Goal: Information Seeking & Learning: Learn about a topic

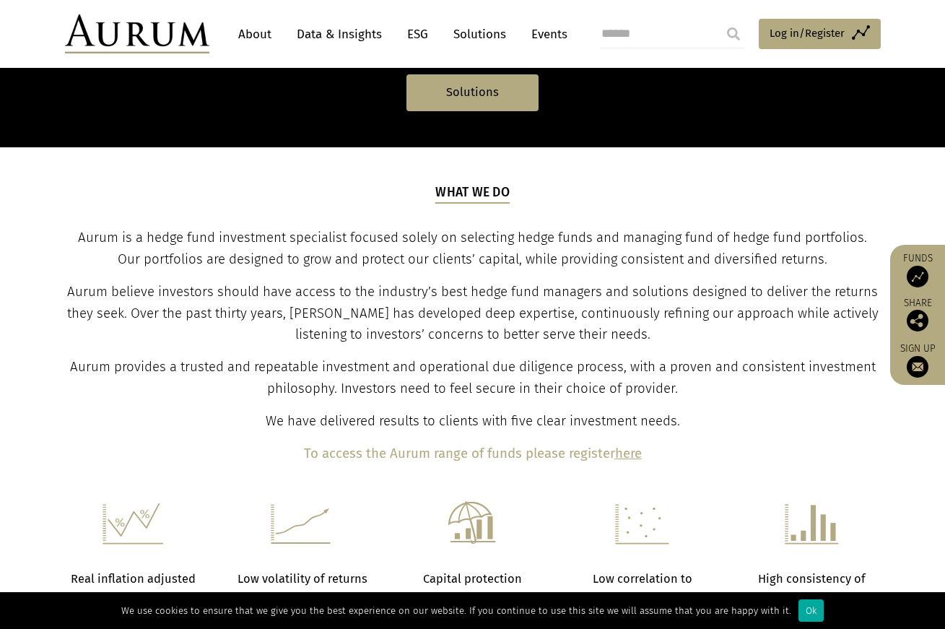
scroll to position [416, 0]
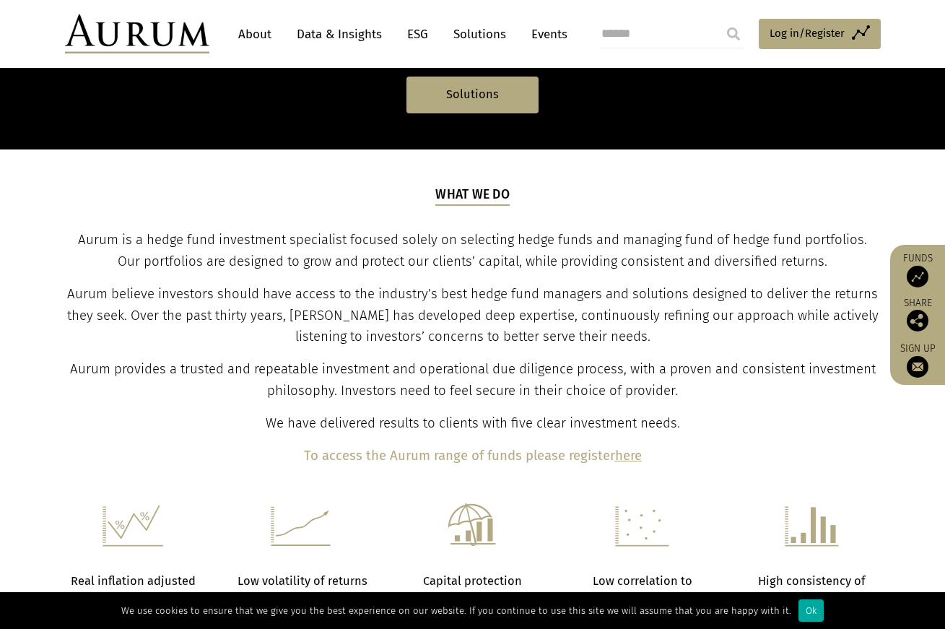
click at [525, 274] on div "What we do Aurum is a hedge fund investment specialist focused solely on select…" at bounding box center [472, 325] width 812 height 281
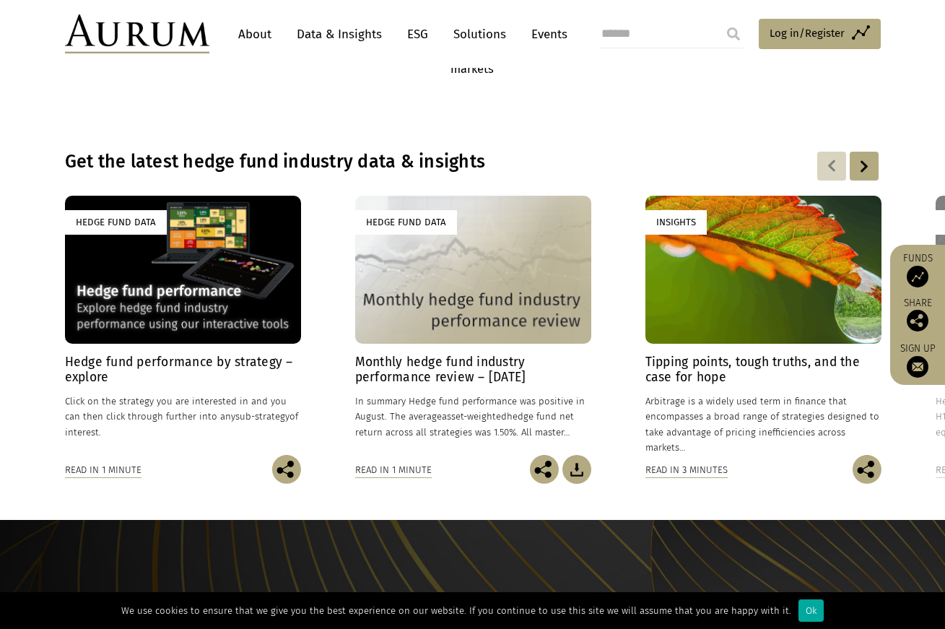
scroll to position [963, 0]
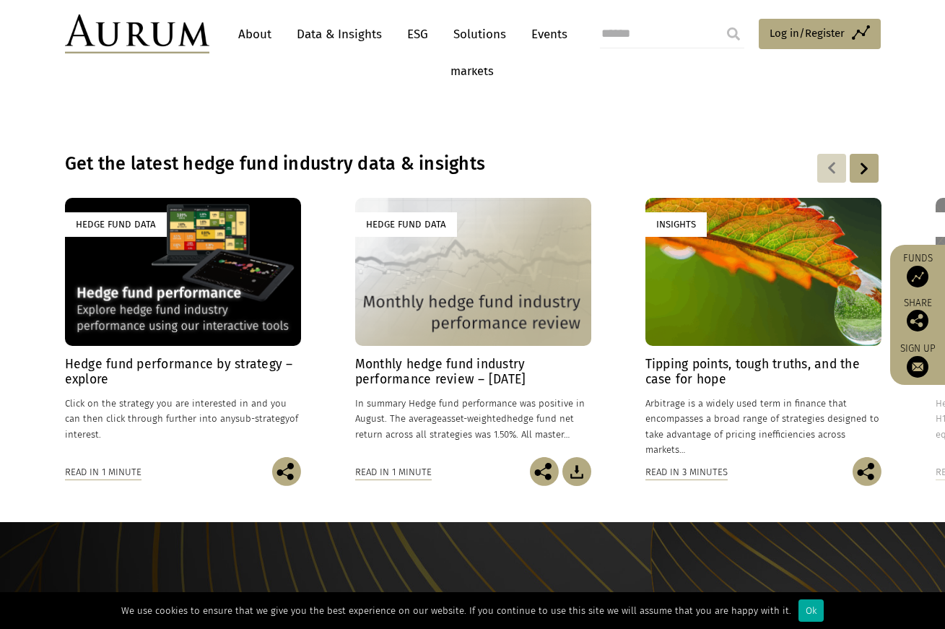
click at [162, 365] on h4 "Hedge fund performance by strategy – explore" at bounding box center [183, 372] width 236 height 30
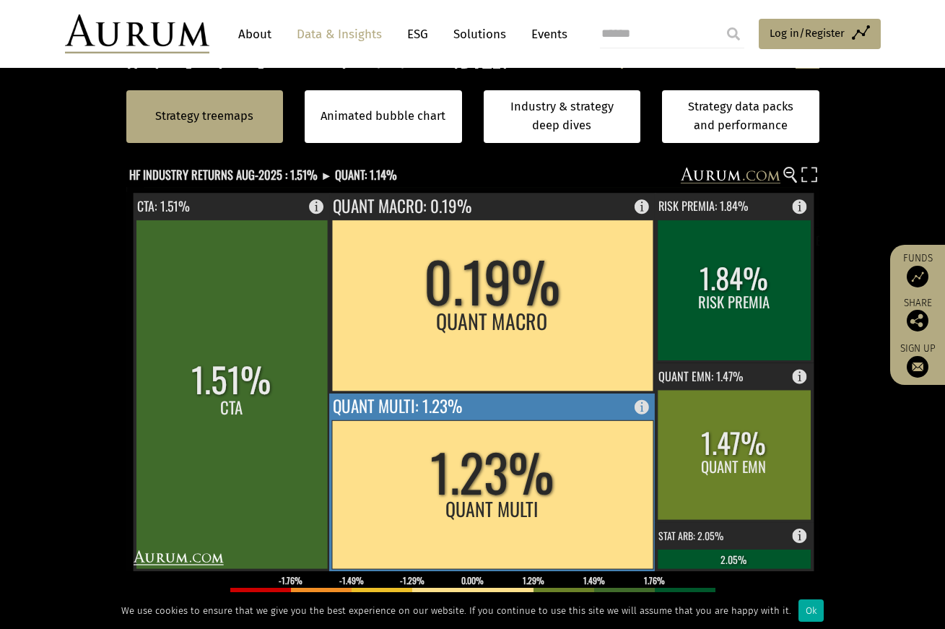
scroll to position [431, 0]
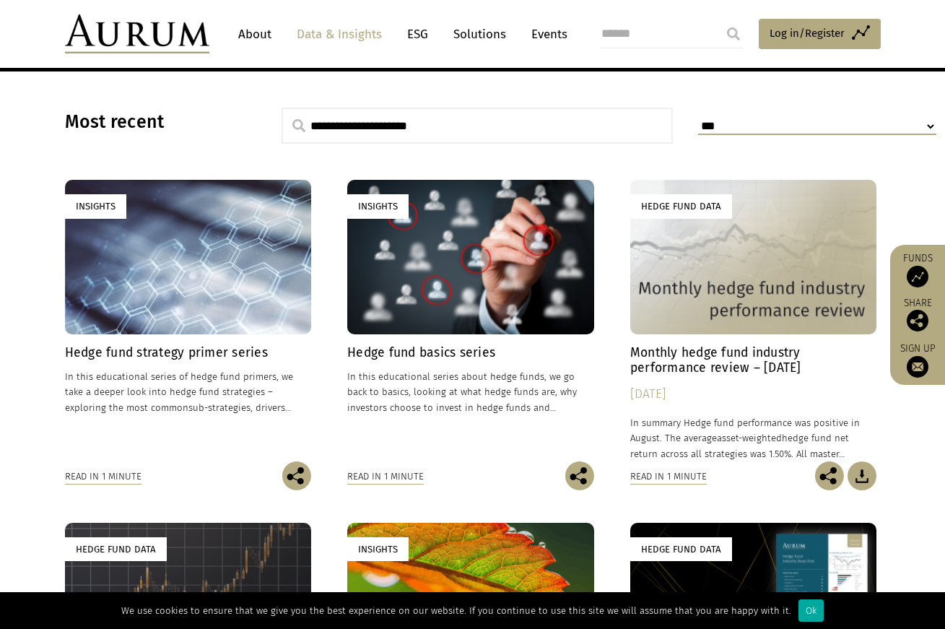
scroll to position [388, 0]
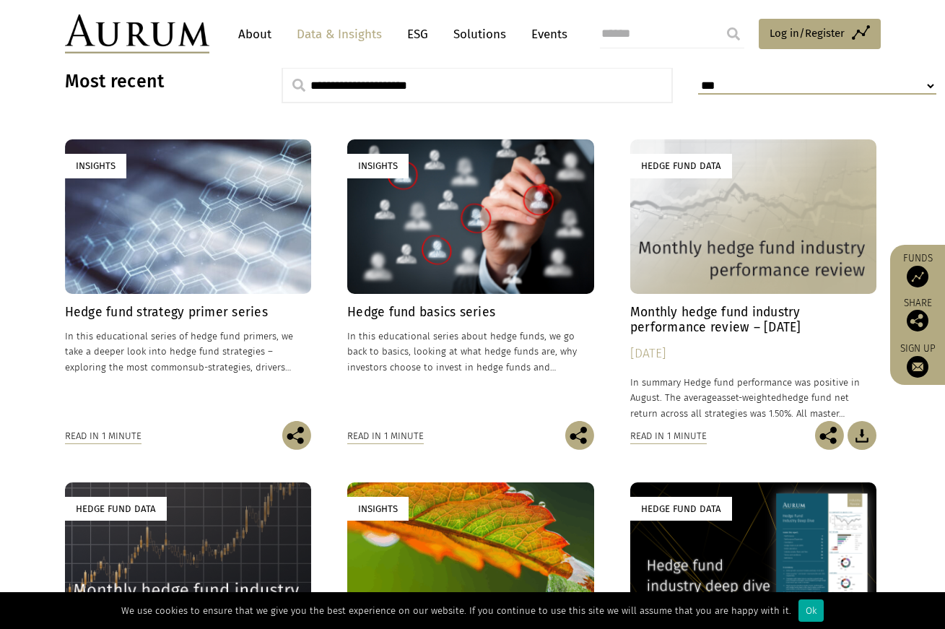
click at [448, 278] on div "Insights" at bounding box center [470, 216] width 247 height 154
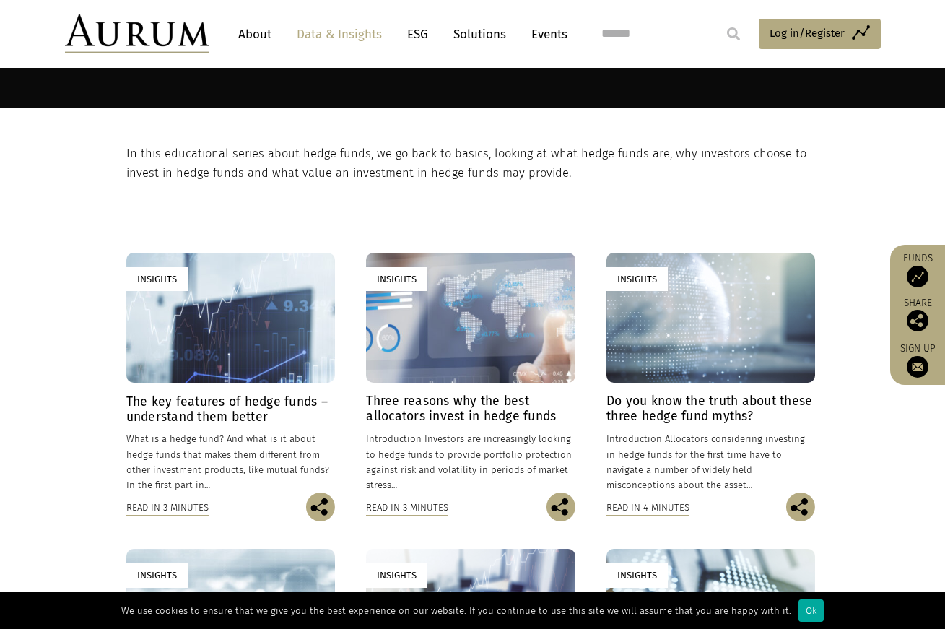
scroll to position [217, 0]
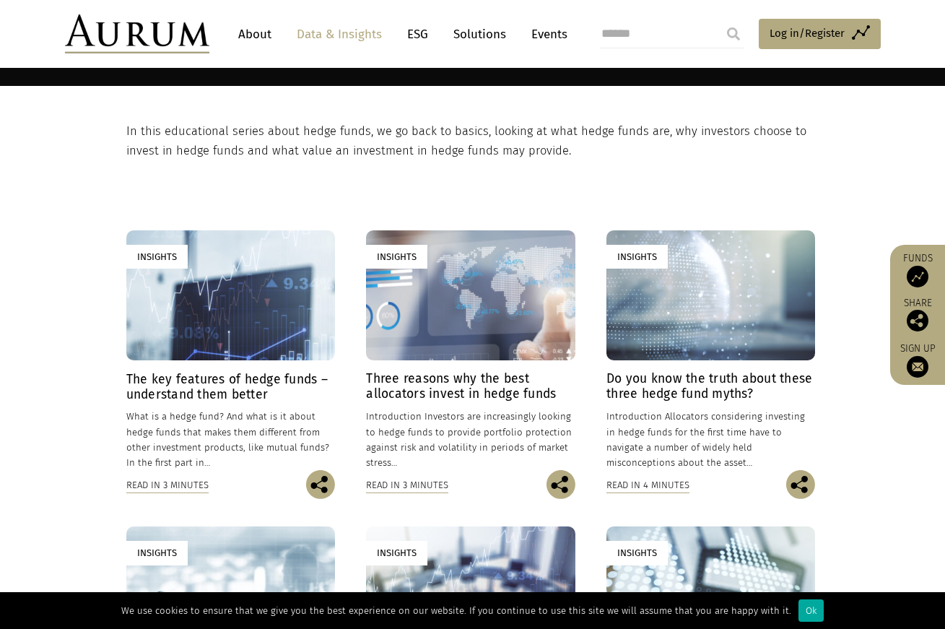
click at [443, 292] on div "Insights" at bounding box center [470, 295] width 209 height 131
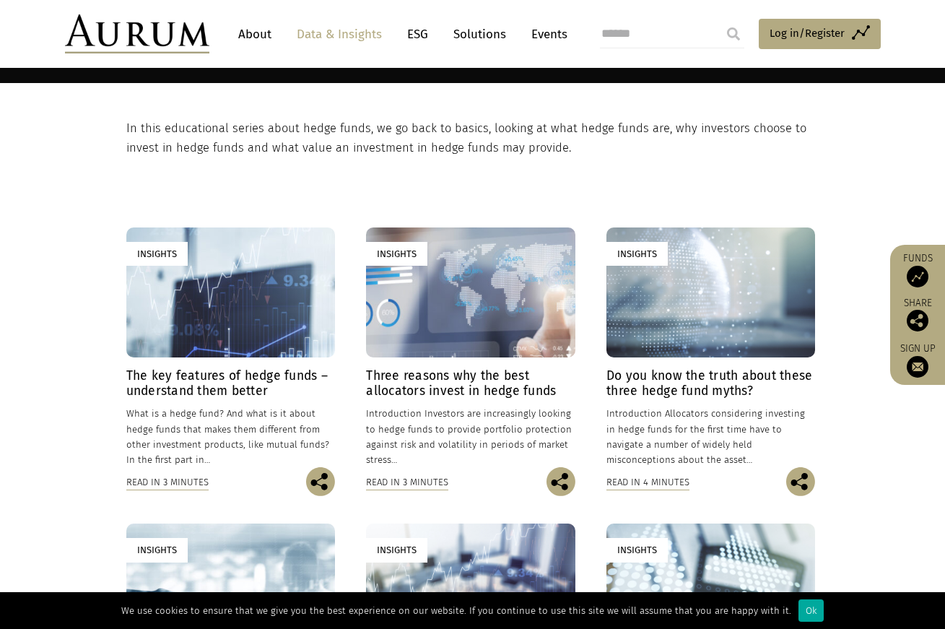
click at [236, 333] on div "Insights" at bounding box center [230, 292] width 209 height 131
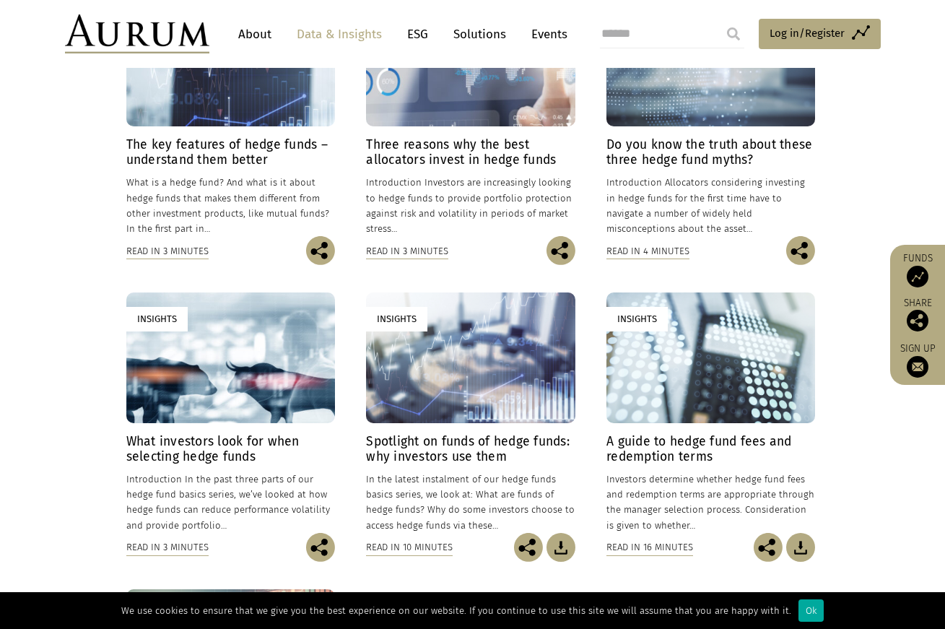
scroll to position [459, 0]
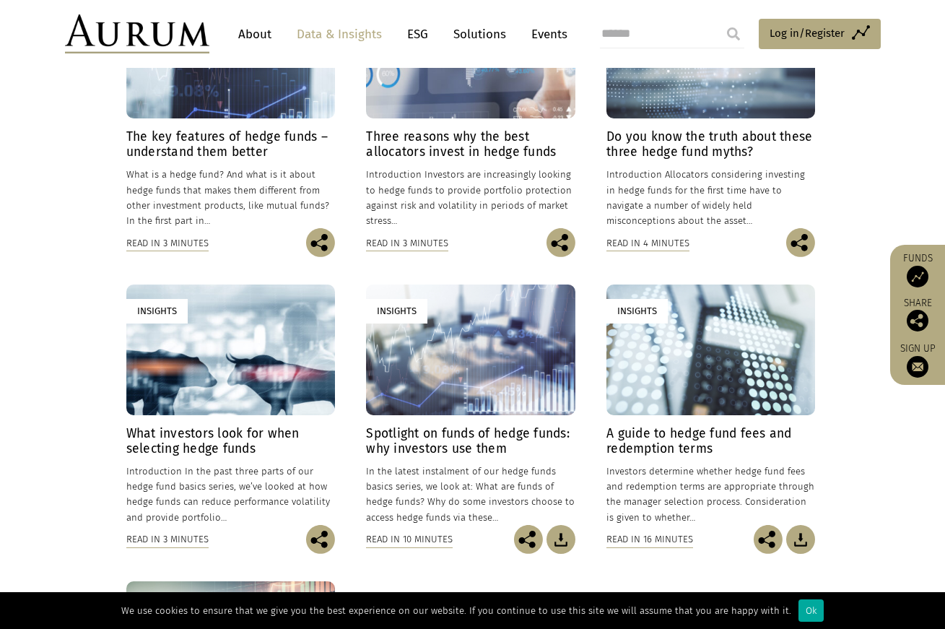
click at [709, 150] on h4 "Do you know the truth about these three hedge fund myths?" at bounding box center [710, 144] width 209 height 30
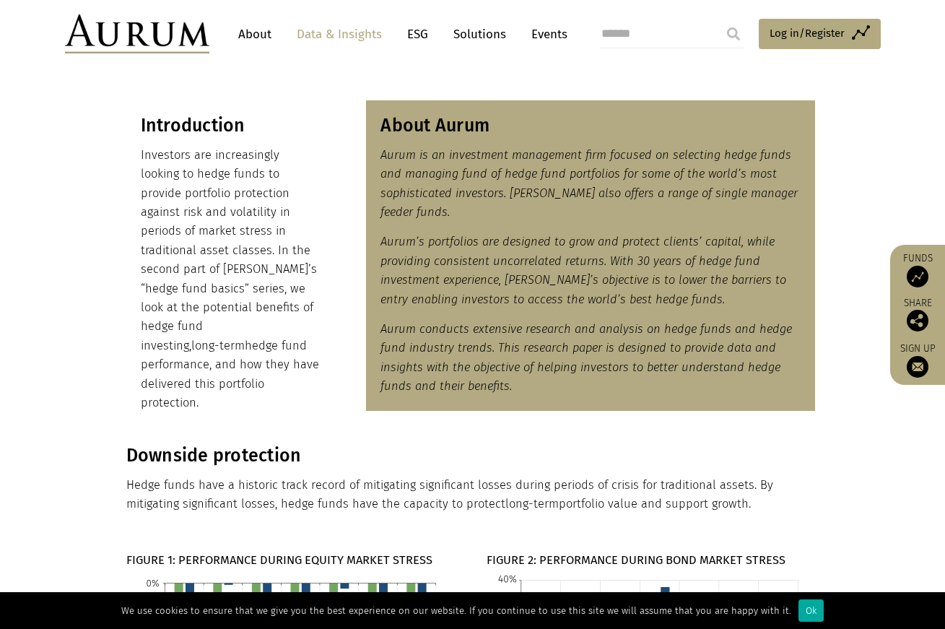
scroll to position [236, 0]
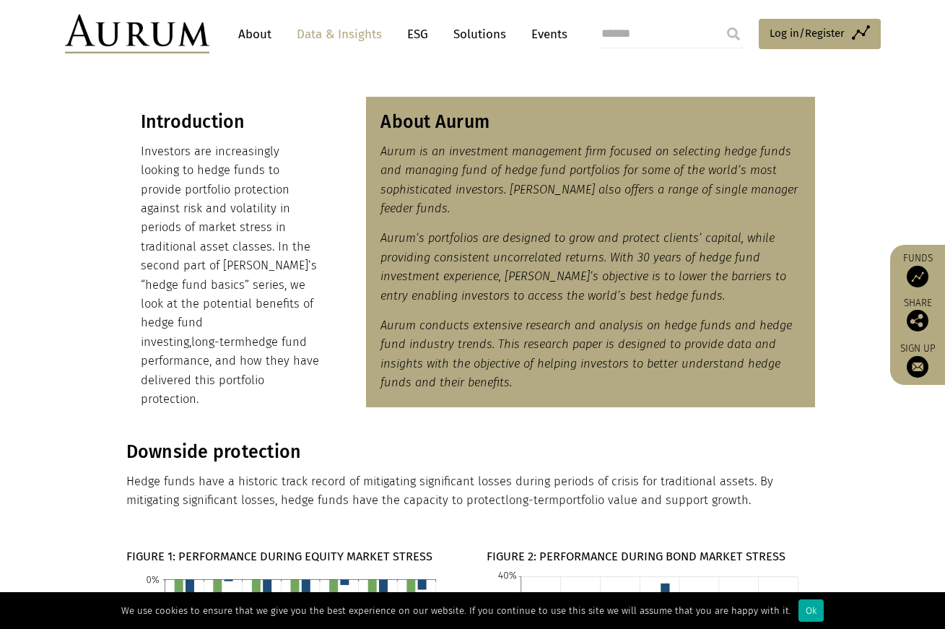
click at [317, 239] on p "Investors are increasingly looking to hedge funds to provide portfolio protecti…" at bounding box center [231, 275] width 180 height 266
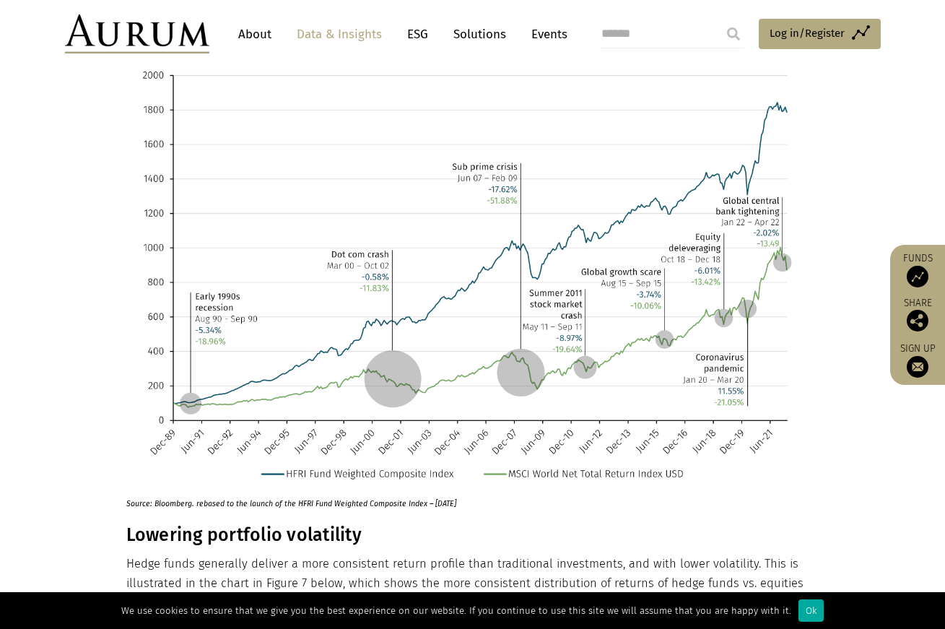
scroll to position [1040, 0]
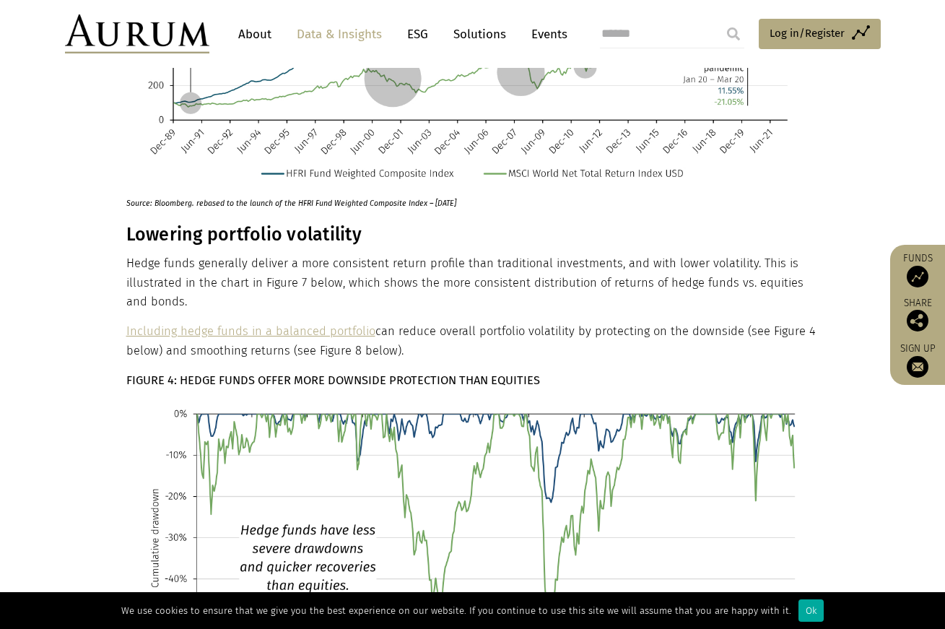
scroll to position [1337, 0]
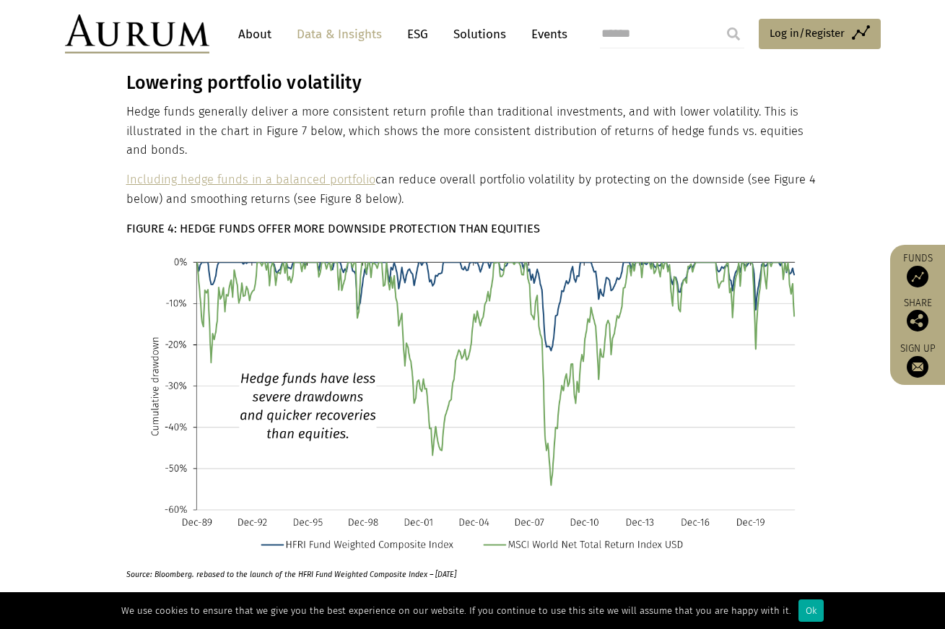
scroll to position [1491, 0]
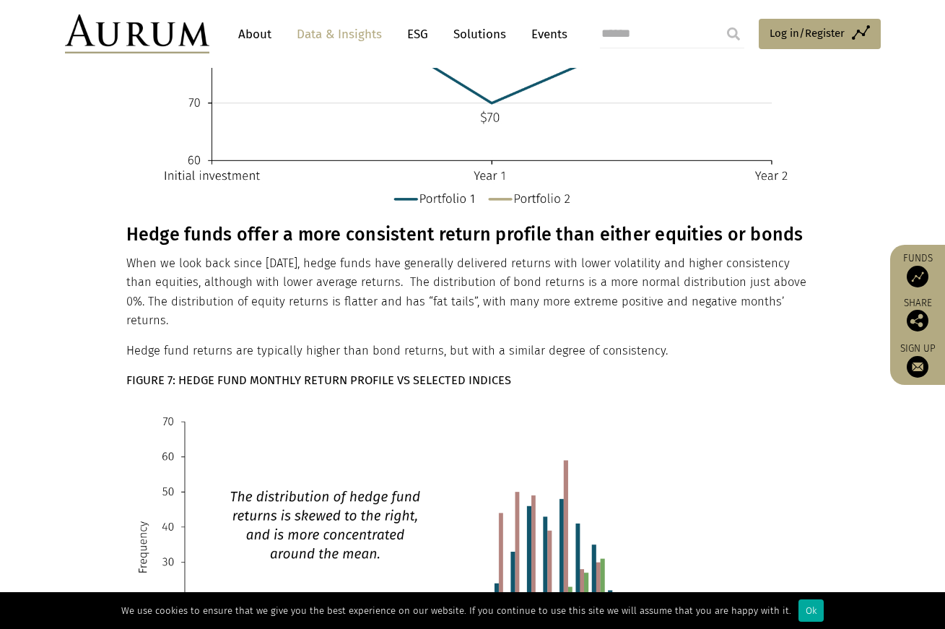
scroll to position [2848, 0]
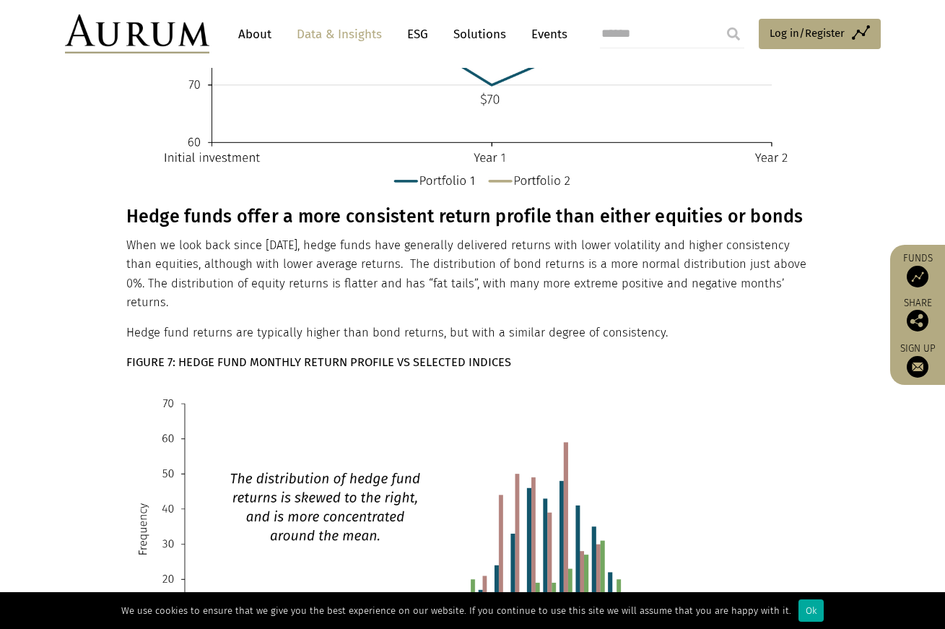
click at [689, 273] on p "When we look back since [DATE], hedge funds have generally delivered returns wi…" at bounding box center [470, 274] width 689 height 77
click at [702, 251] on p "When we look back since [DATE], hedge funds have generally delivered returns wi…" at bounding box center [470, 274] width 689 height 77
click at [729, 260] on p "When we look back since [DATE], hedge funds have generally delivered returns wi…" at bounding box center [470, 274] width 689 height 77
click at [753, 276] on p "When we look back since [DATE], hedge funds have generally delivered returns wi…" at bounding box center [470, 274] width 689 height 77
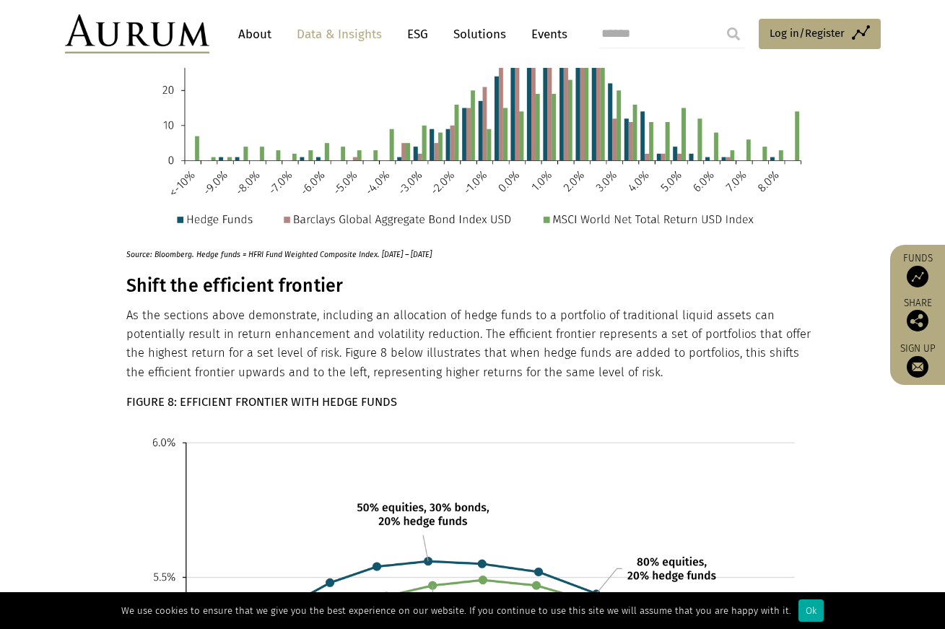
scroll to position [3378, 0]
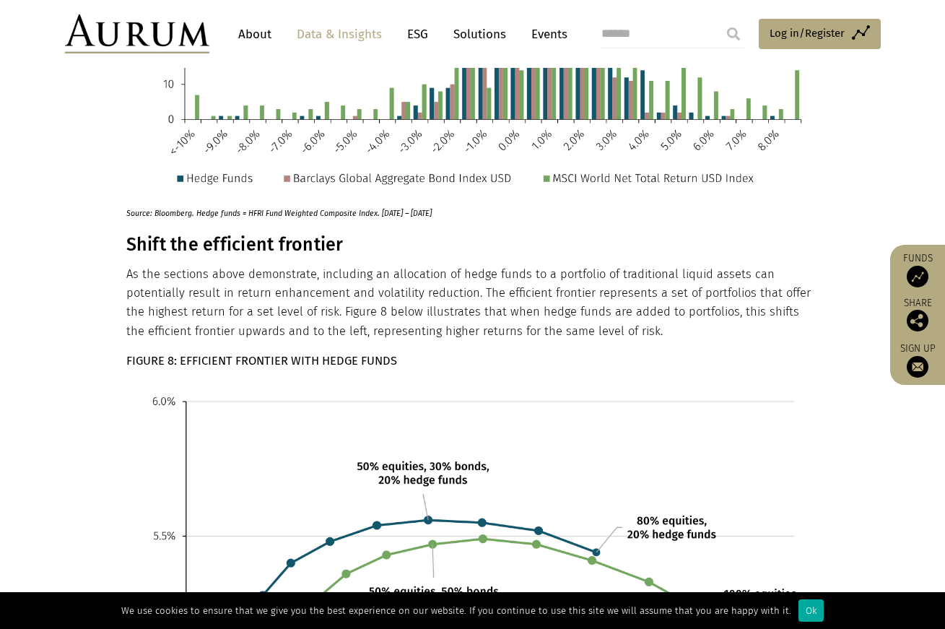
click at [764, 265] on p "As the sections above demonstrate, including an allocation of hedge funds to a …" at bounding box center [470, 303] width 689 height 77
click at [810, 282] on p "As the sections above demonstrate, including an allocation of hedge funds to a …" at bounding box center [470, 303] width 689 height 77
click at [810, 281] on p "As the sections above demonstrate, including an allocation of hedge funds to a …" at bounding box center [470, 303] width 689 height 77
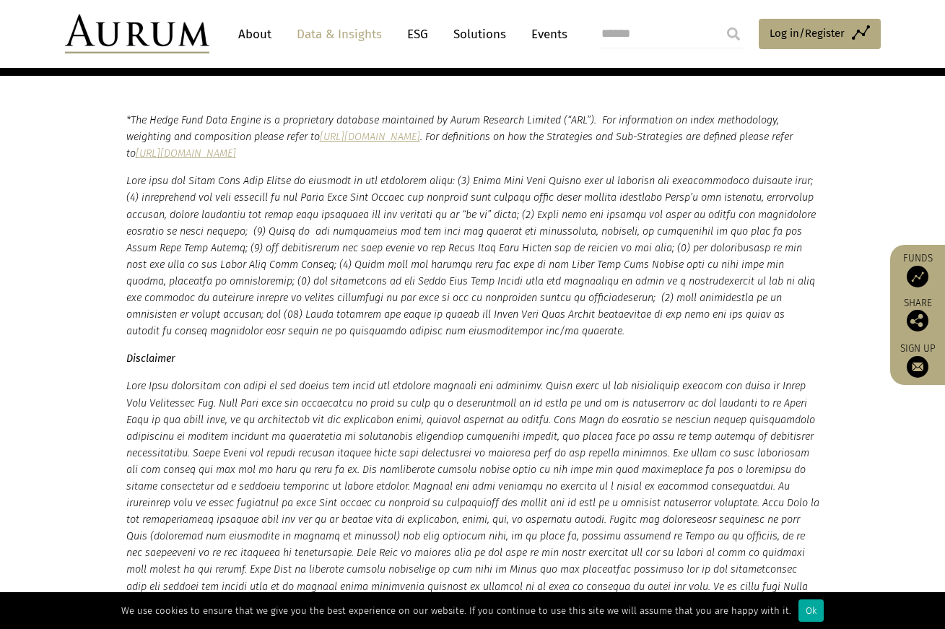
scroll to position [4521, 0]
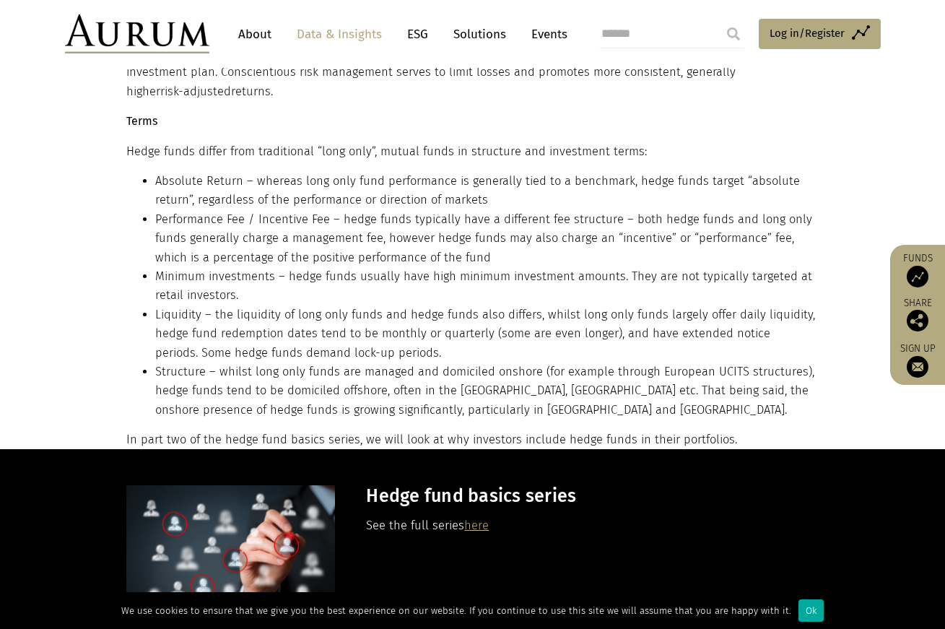
scroll to position [1742, 0]
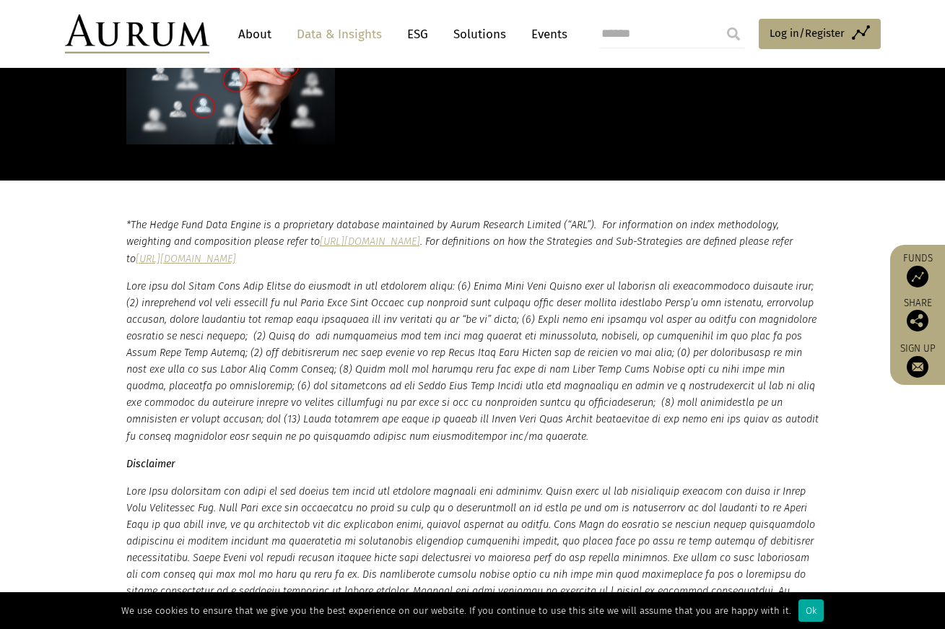
scroll to position [2257, 0]
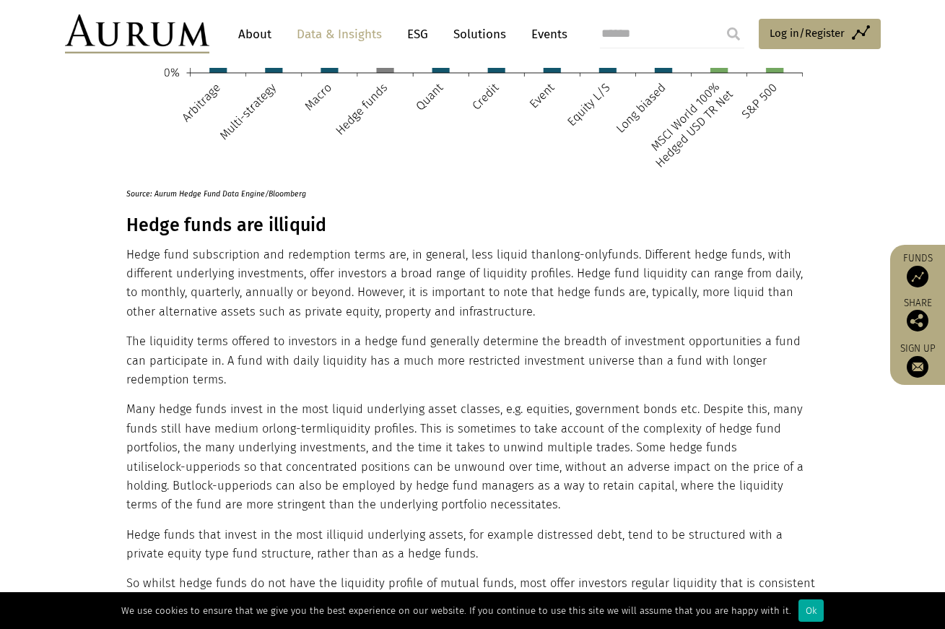
scroll to position [1126, 0]
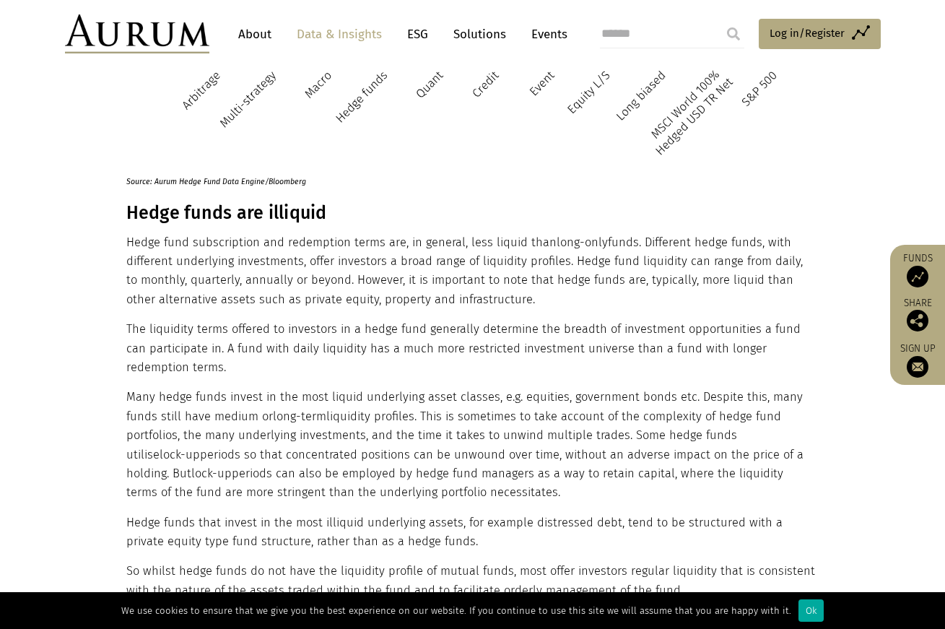
click at [81, 210] on section "Hedge funds are risky Hedging was specifically developed as a tool to manage po…" at bounding box center [472, 409] width 945 height 1676
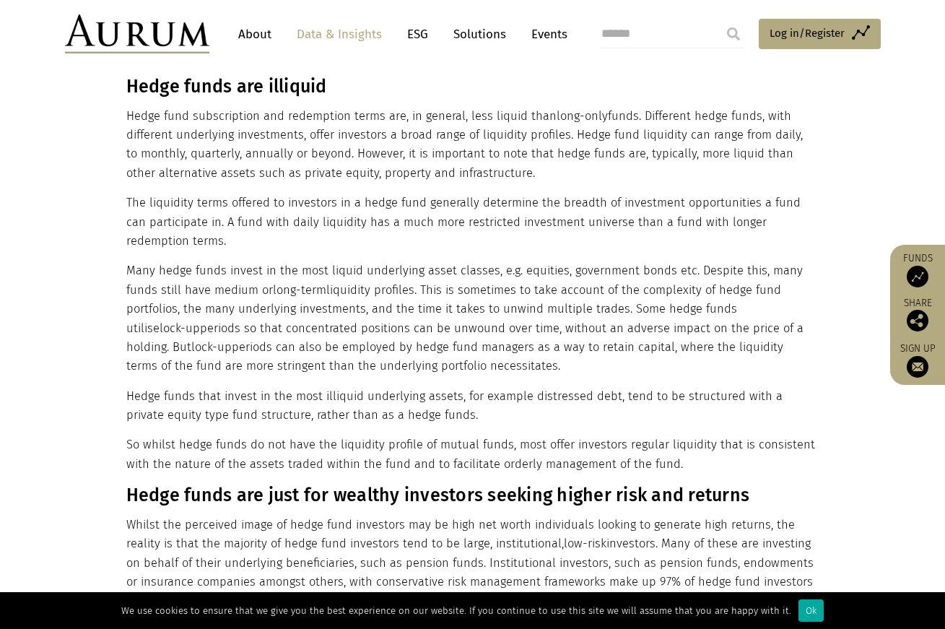
scroll to position [1251, 0]
click at [585, 262] on p "Many hedge funds invest in the most liquid underlying asset classes, e.g. equit…" at bounding box center [470, 319] width 689 height 114
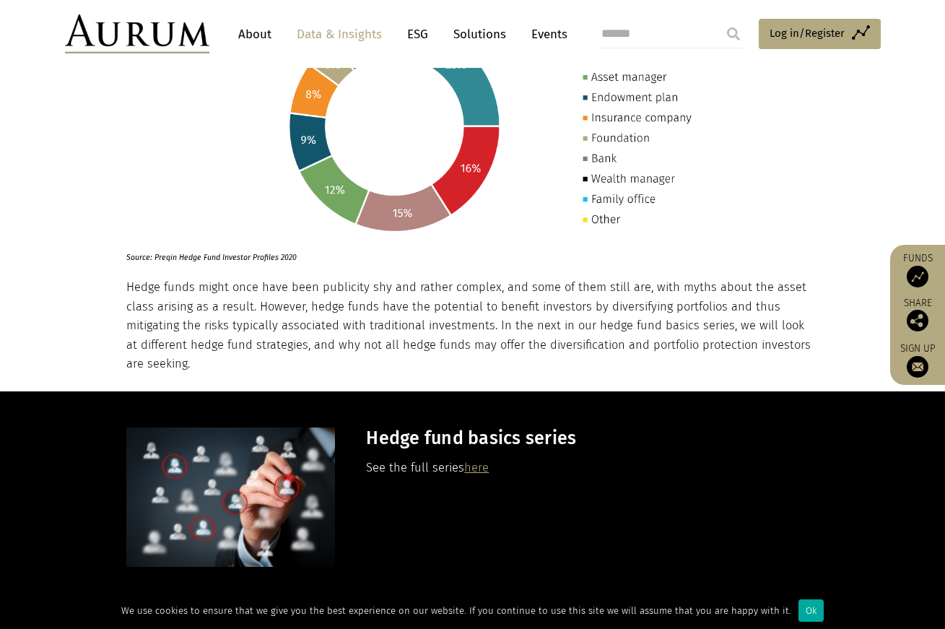
scroll to position [1985, 0]
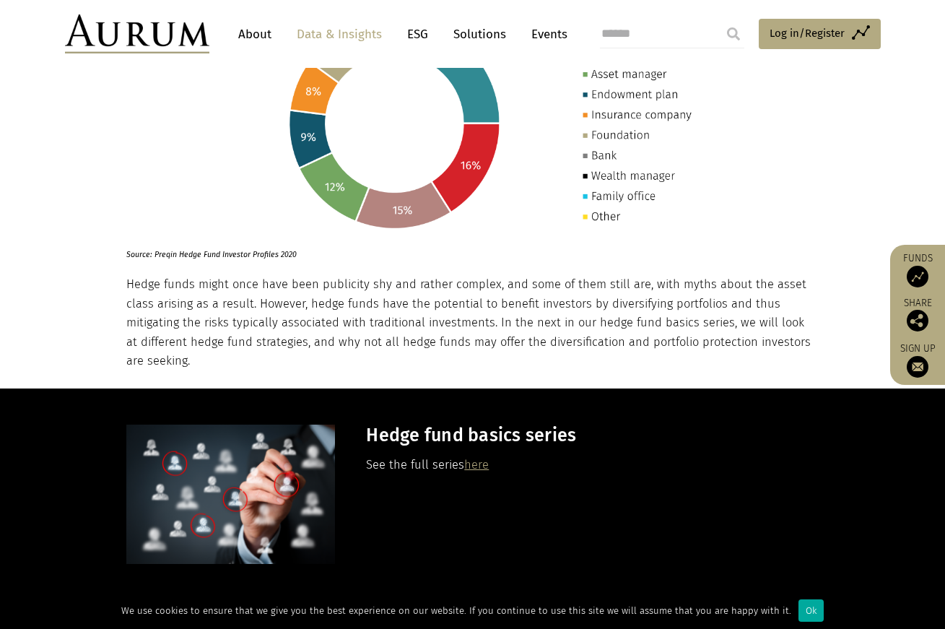
click at [570, 319] on p "Hedge funds might once have been publicity shy and rather complex, and some of …" at bounding box center [470, 322] width 689 height 95
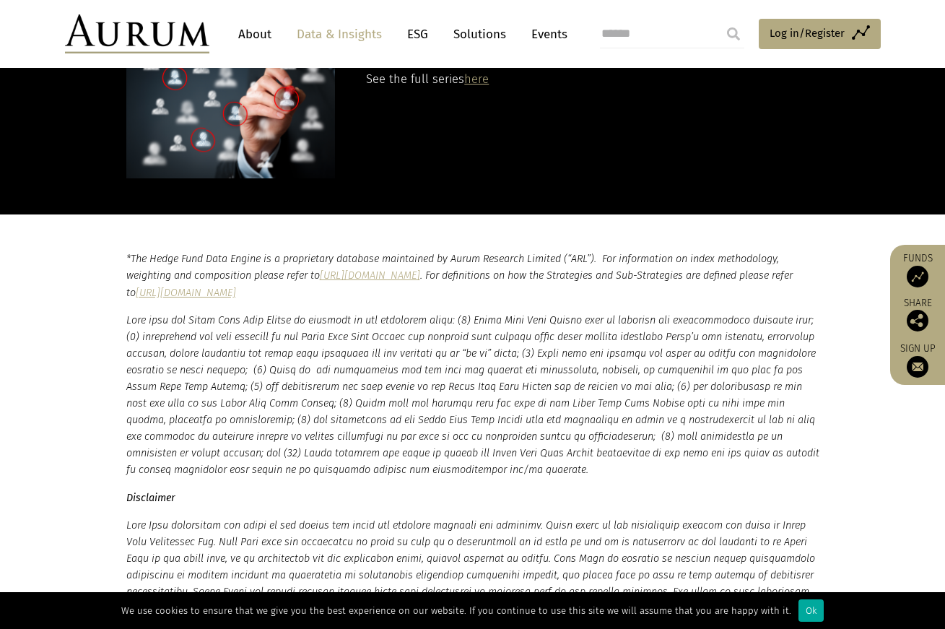
scroll to position [2404, 0]
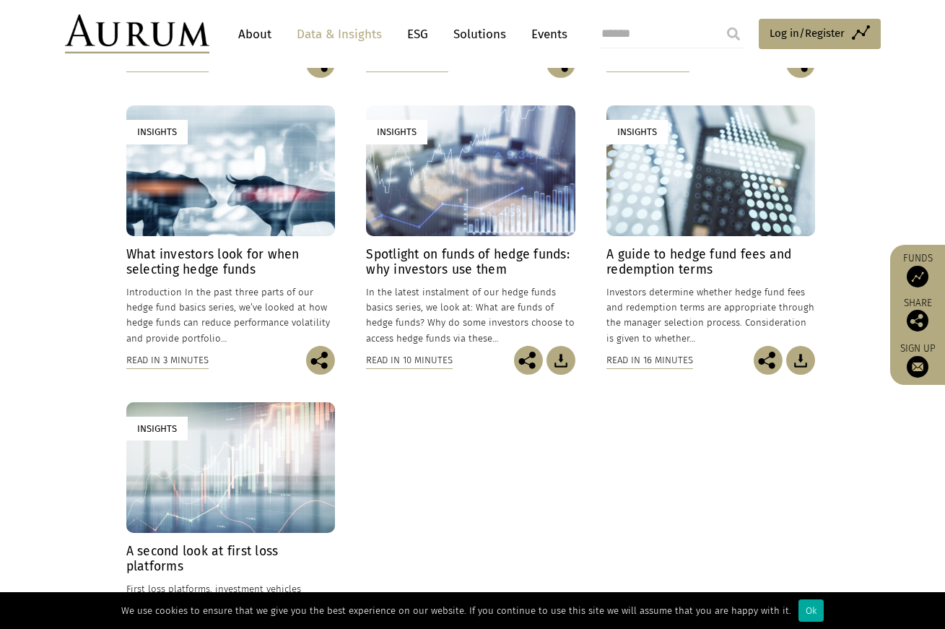
scroll to position [642, 0]
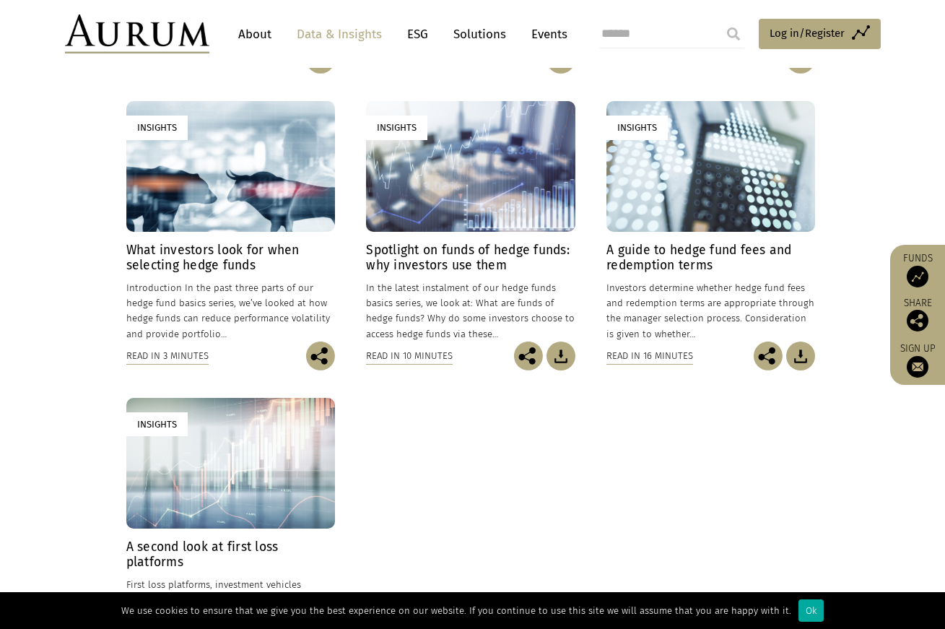
click at [182, 245] on h4 "What investors look for when selecting hedge funds" at bounding box center [230, 257] width 209 height 30
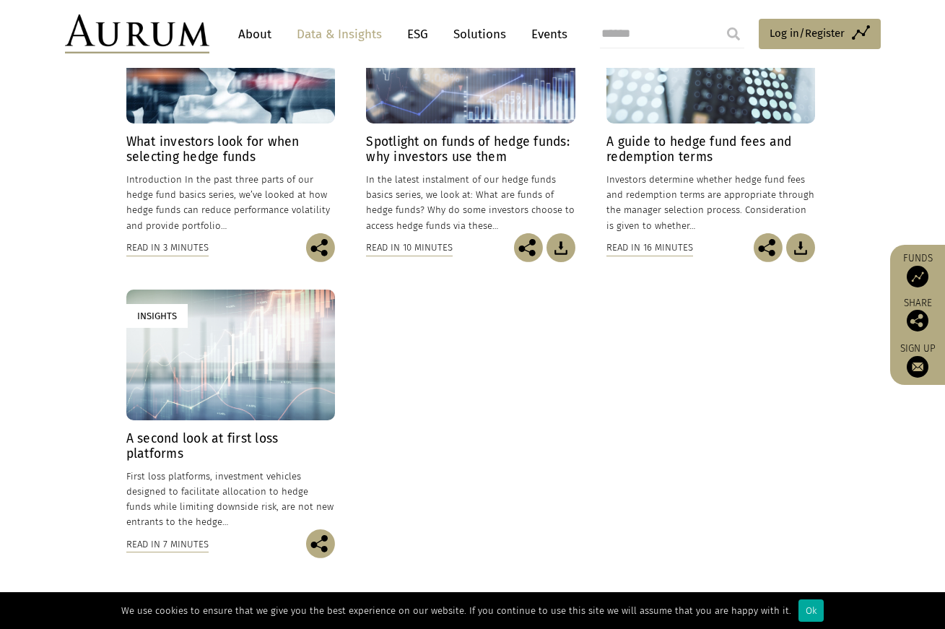
scroll to position [756, 0]
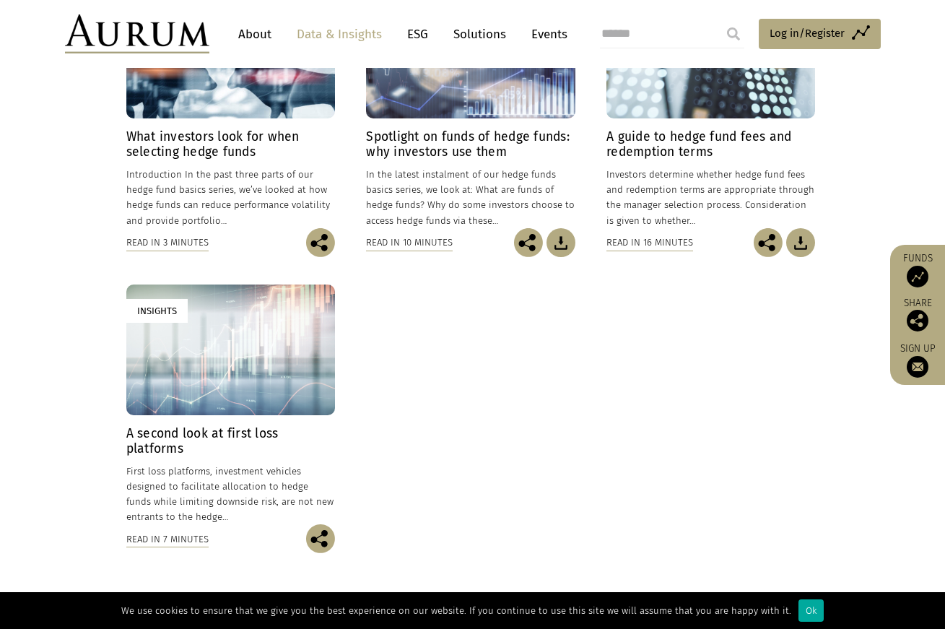
click at [336, 30] on link "Data & Insights" at bounding box center [339, 34] width 100 height 27
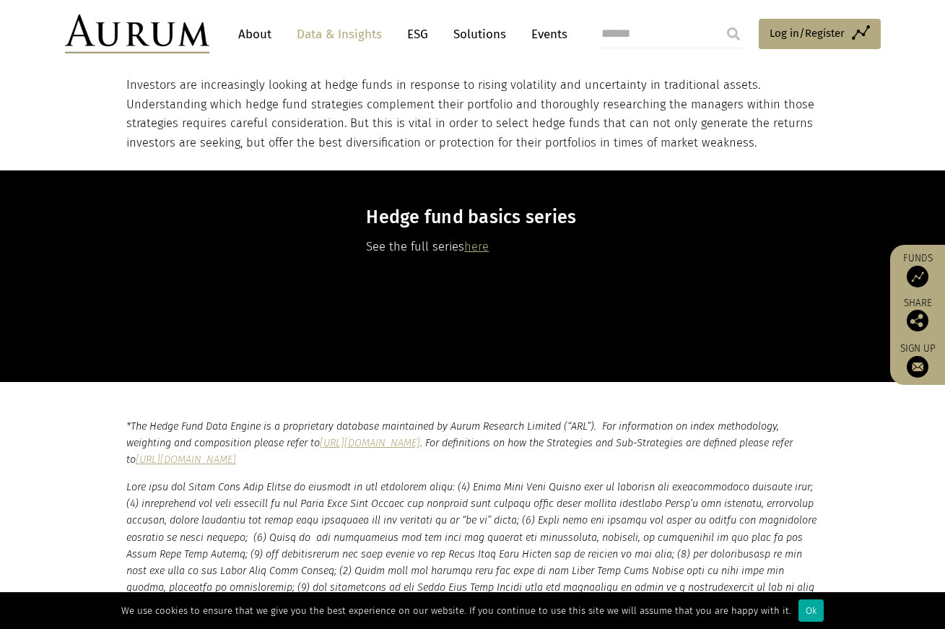
scroll to position [4026, 0]
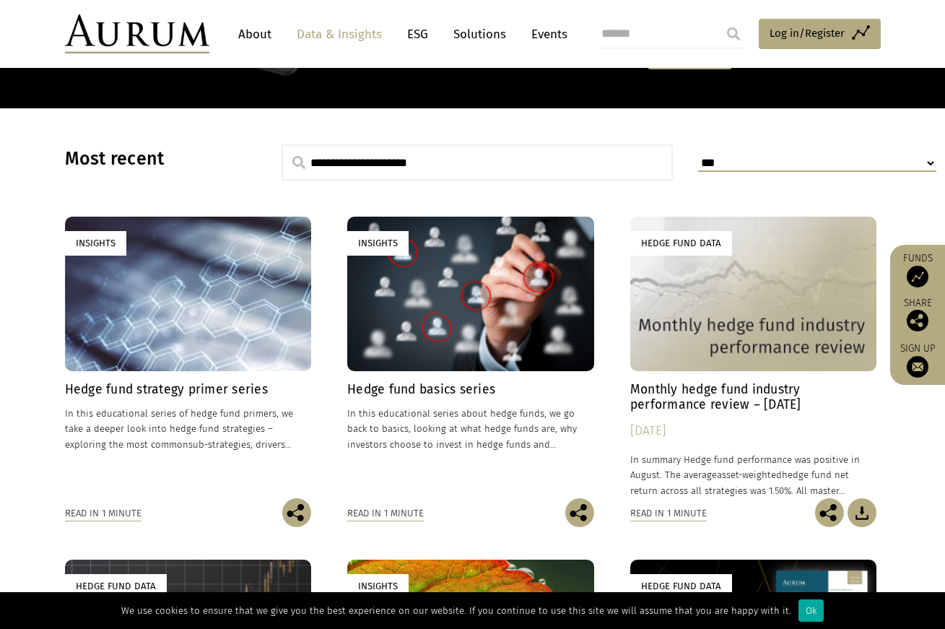
scroll to position [323, 0]
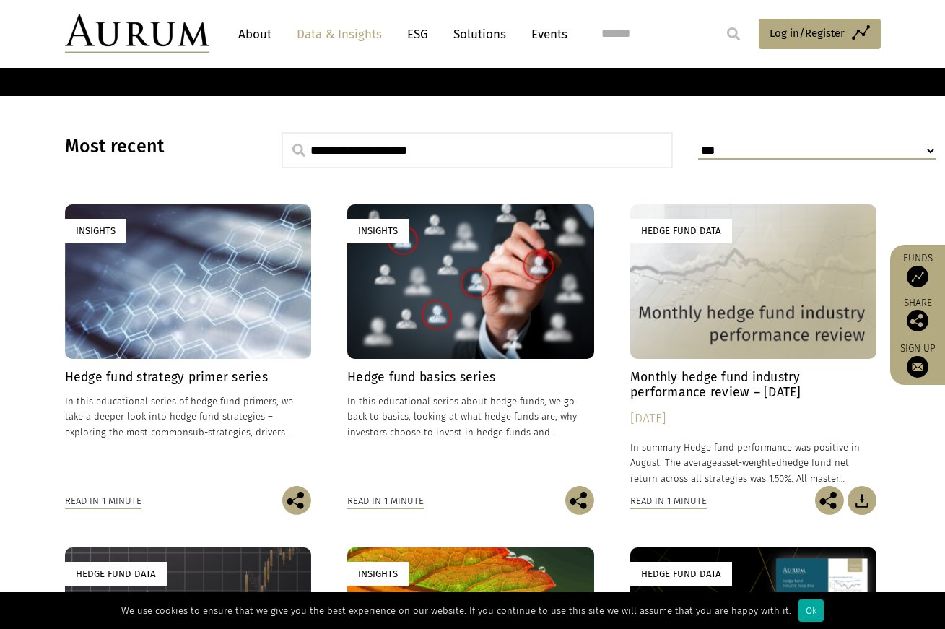
click at [231, 261] on div "Insights" at bounding box center [188, 281] width 247 height 154
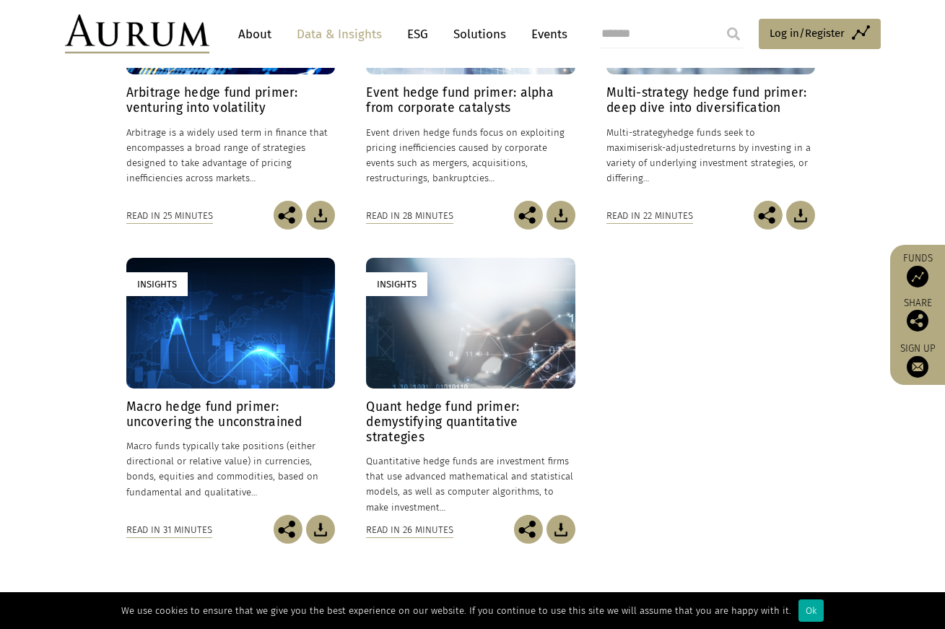
scroll to position [530, 0]
